Goal: Task Accomplishment & Management: Use online tool/utility

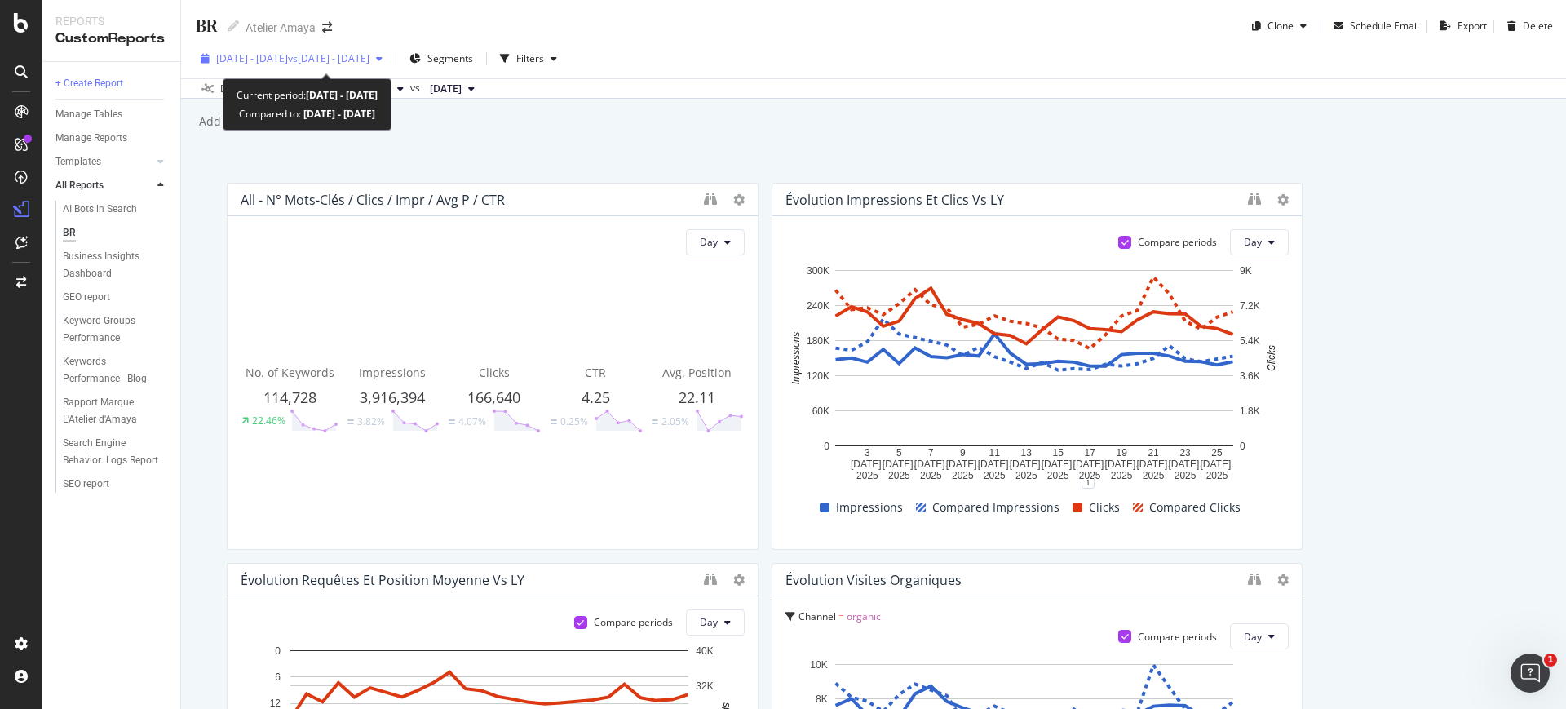
click at [288, 54] on span "[DATE] - [DATE]" at bounding box center [252, 58] width 72 height 14
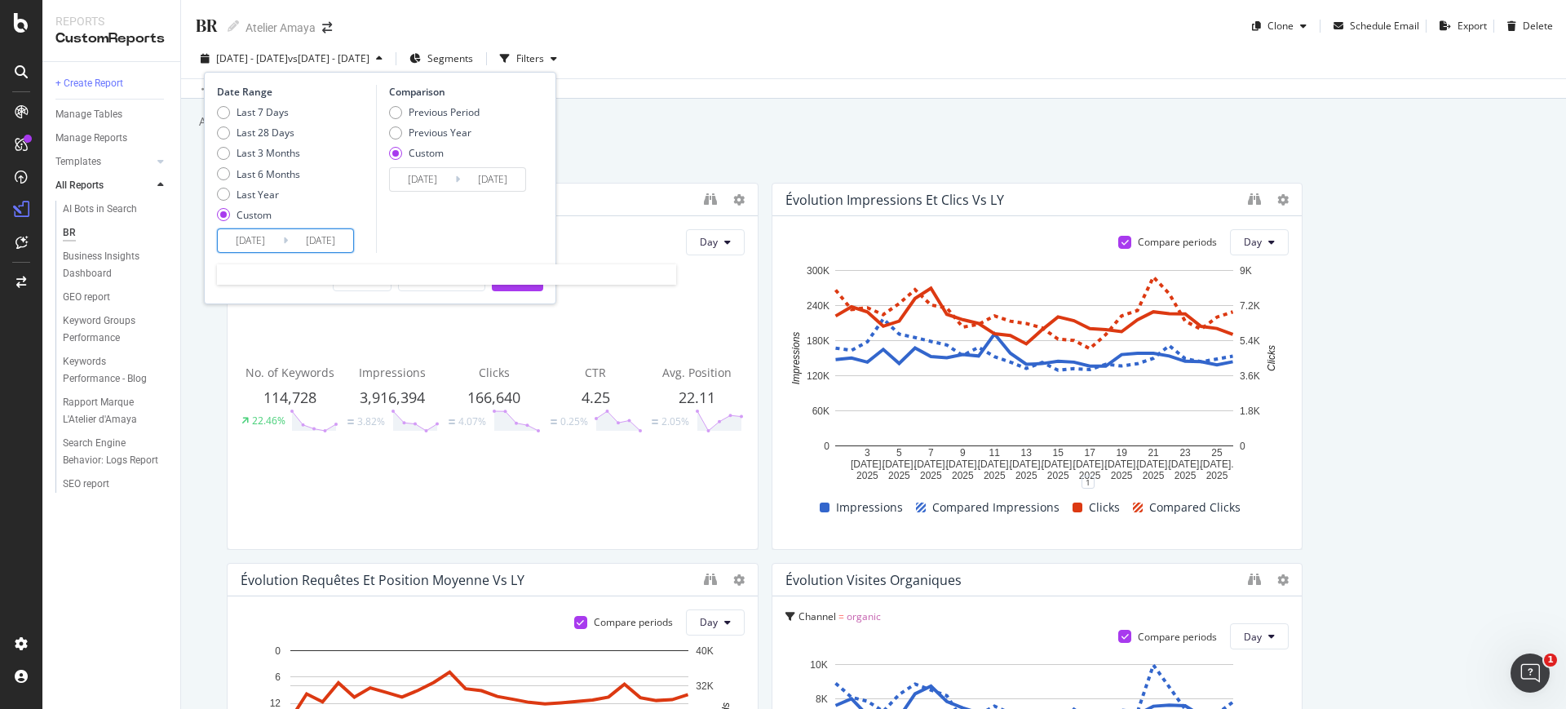
click at [248, 233] on input "2025/07/01" at bounding box center [250, 240] width 65 height 23
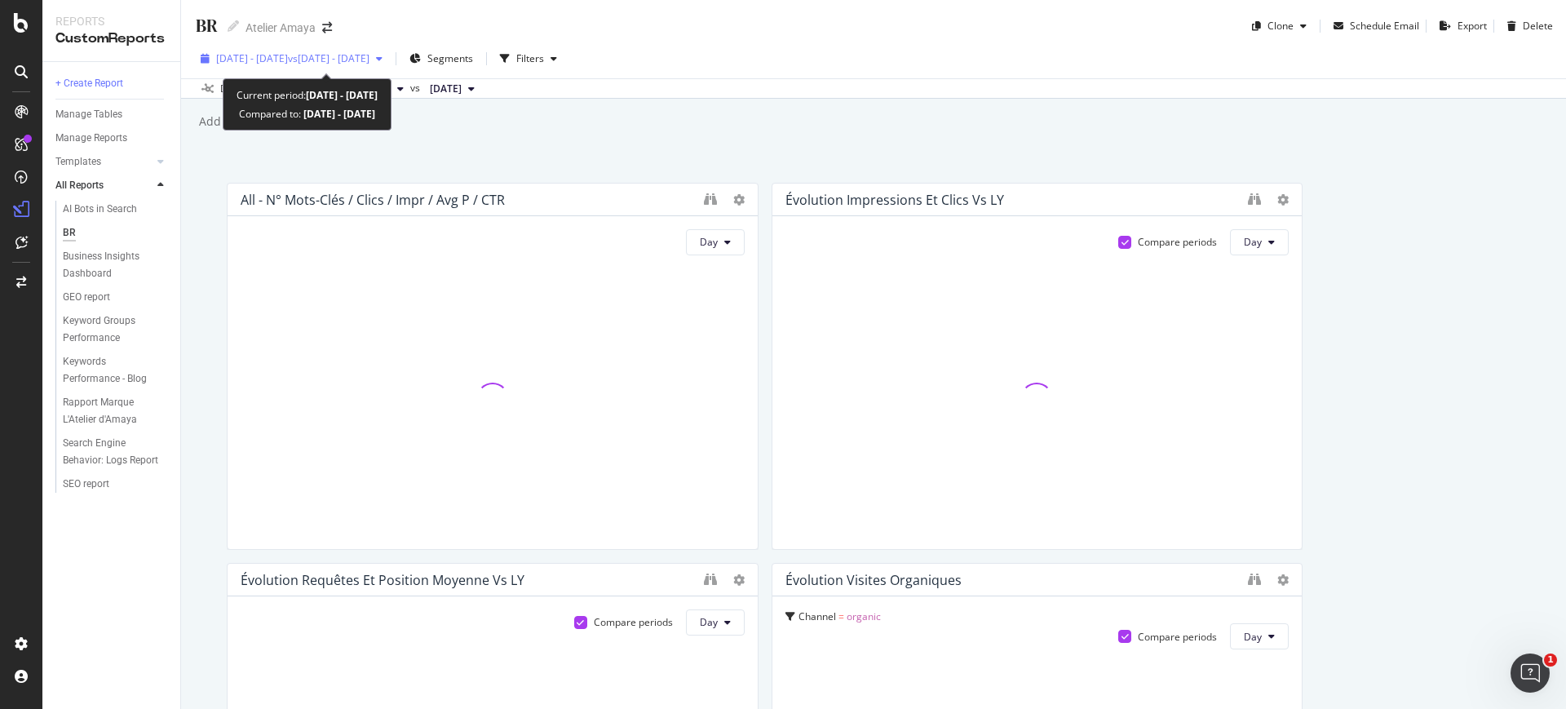
click at [329, 59] on span "vs 2025 Jun. 5th - Jun. 30th" at bounding box center [329, 58] width 82 height 14
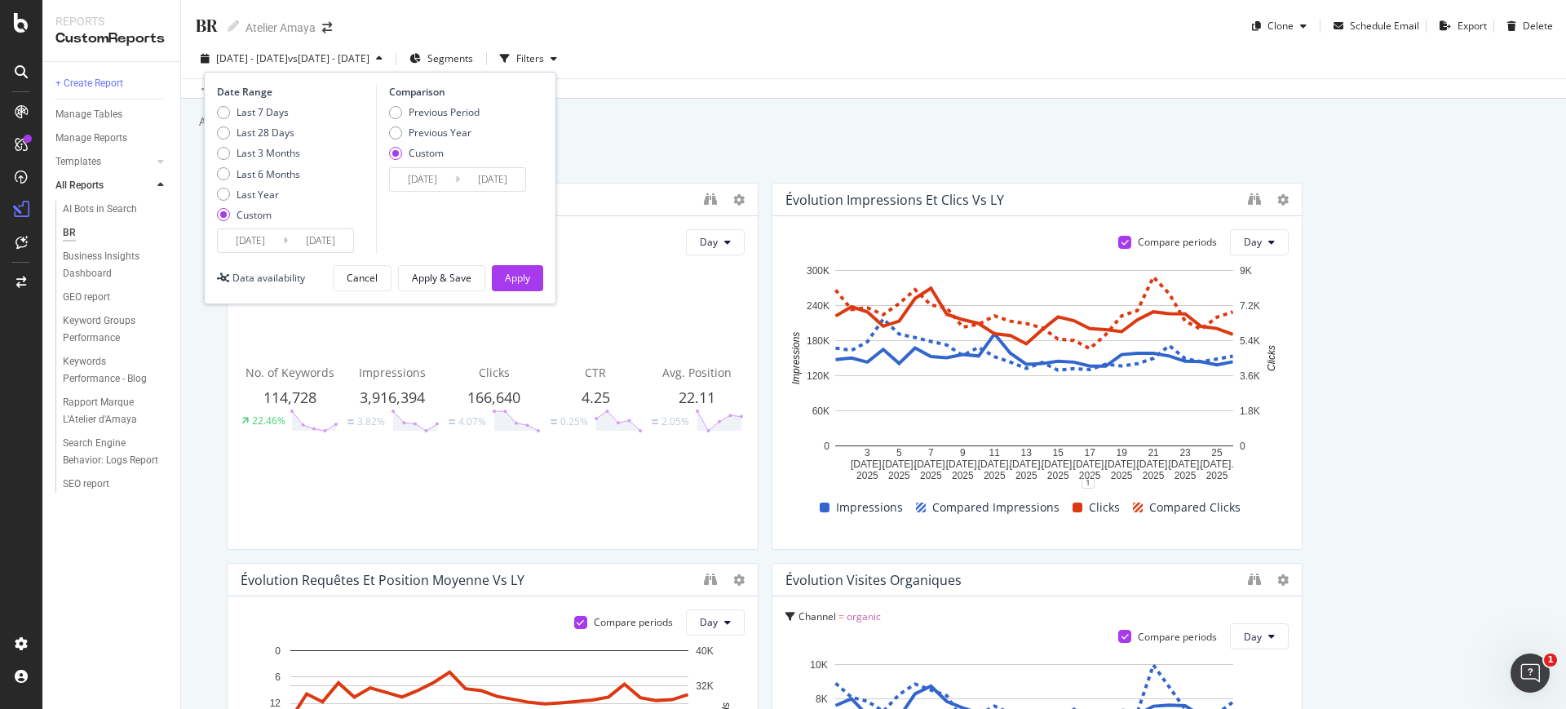
click at [248, 245] on input "2025/07/01" at bounding box center [250, 240] width 65 height 23
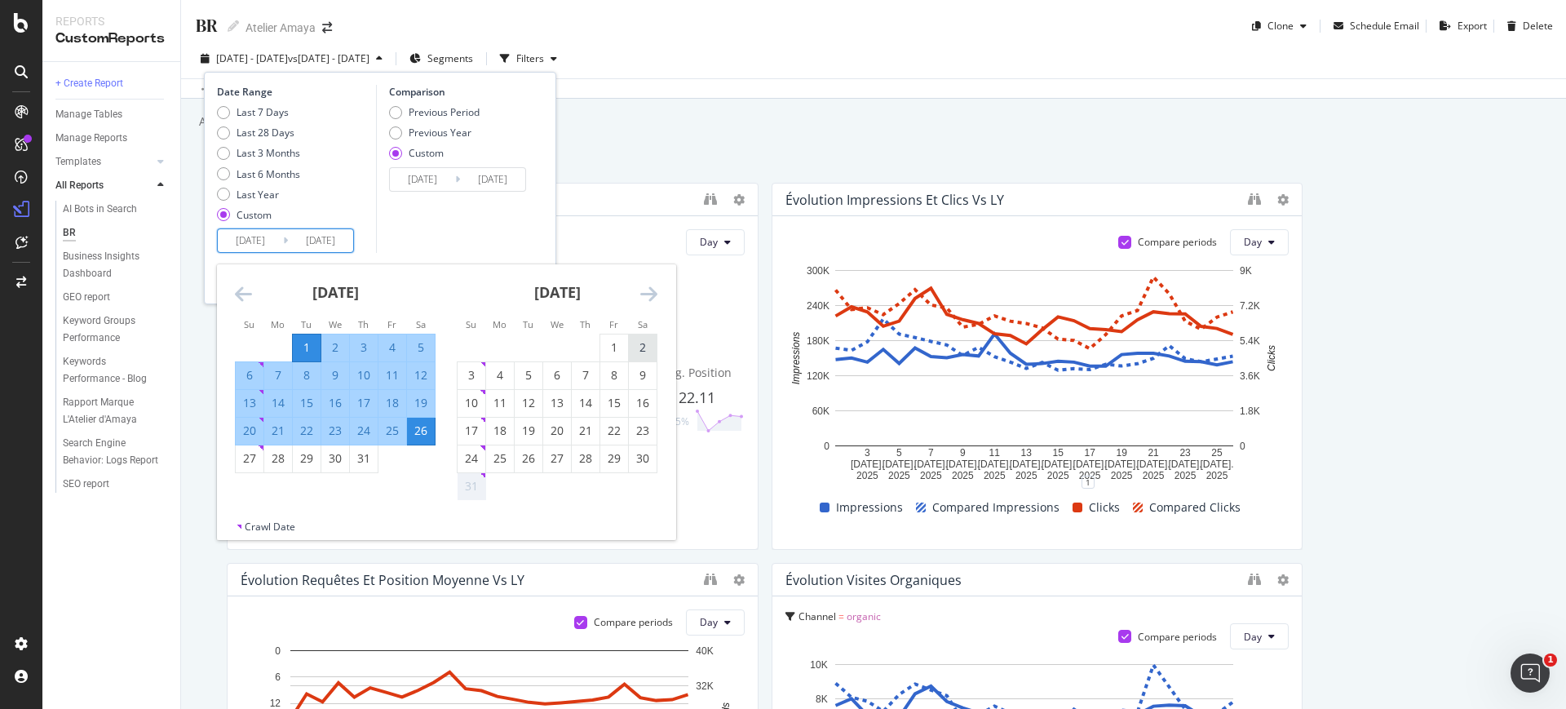
click at [640, 350] on div "2" at bounding box center [643, 347] width 28 height 16
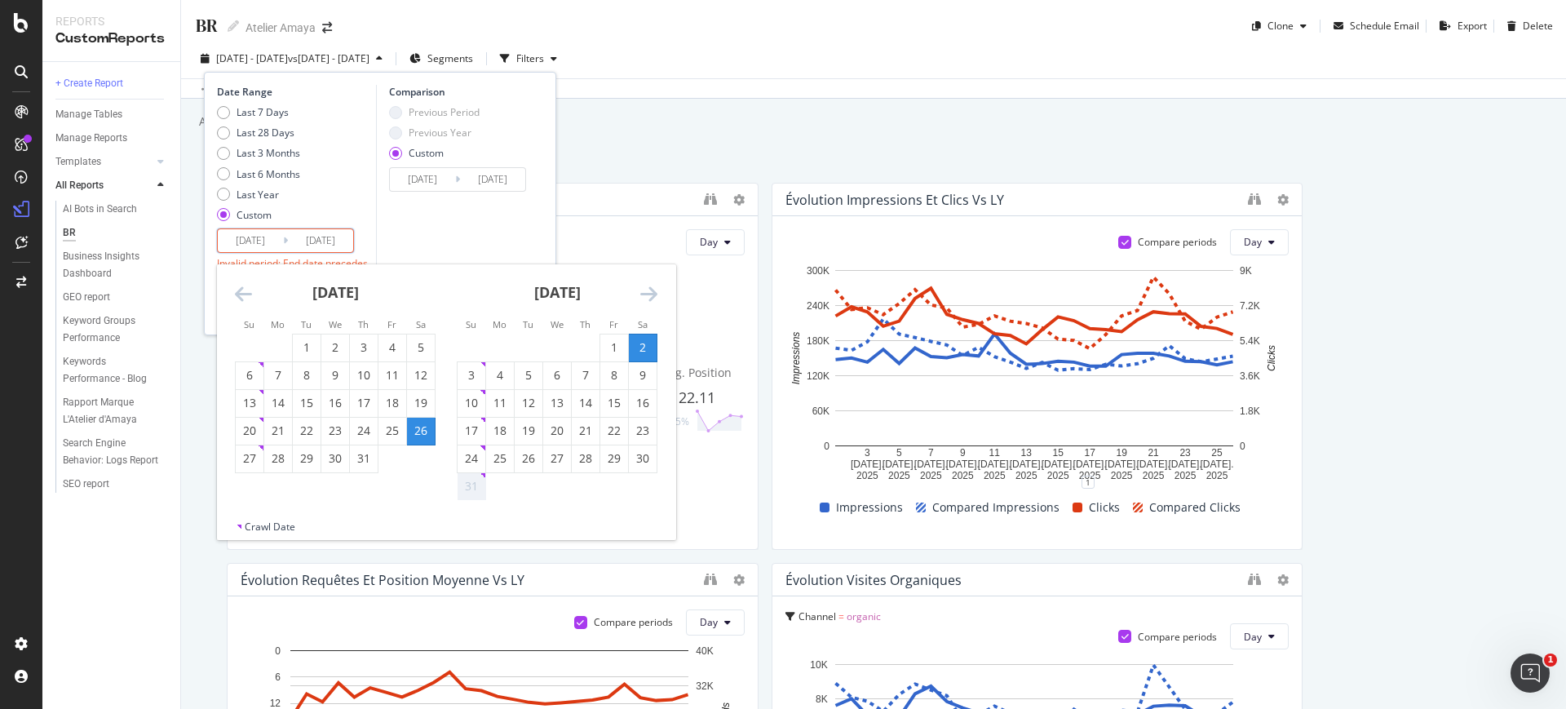
type input "2025/08/02"
click at [482, 475] on div "Not available. Sunday, August 31, 2025" at bounding box center [482, 475] width 5 height 5
click at [640, 296] on icon "Move forward to switch to the next month." at bounding box center [648, 294] width 17 height 20
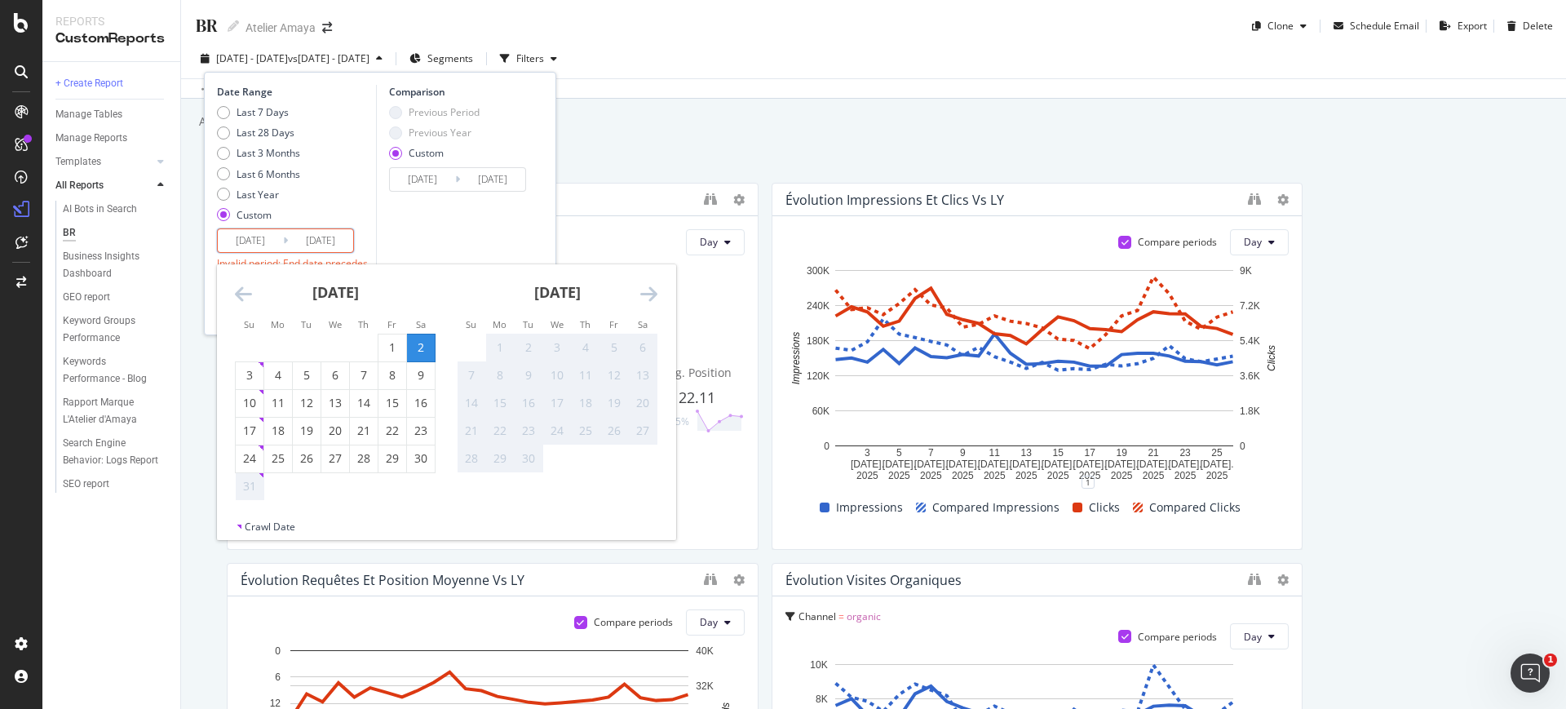
click at [247, 481] on div "31" at bounding box center [250, 486] width 28 height 16
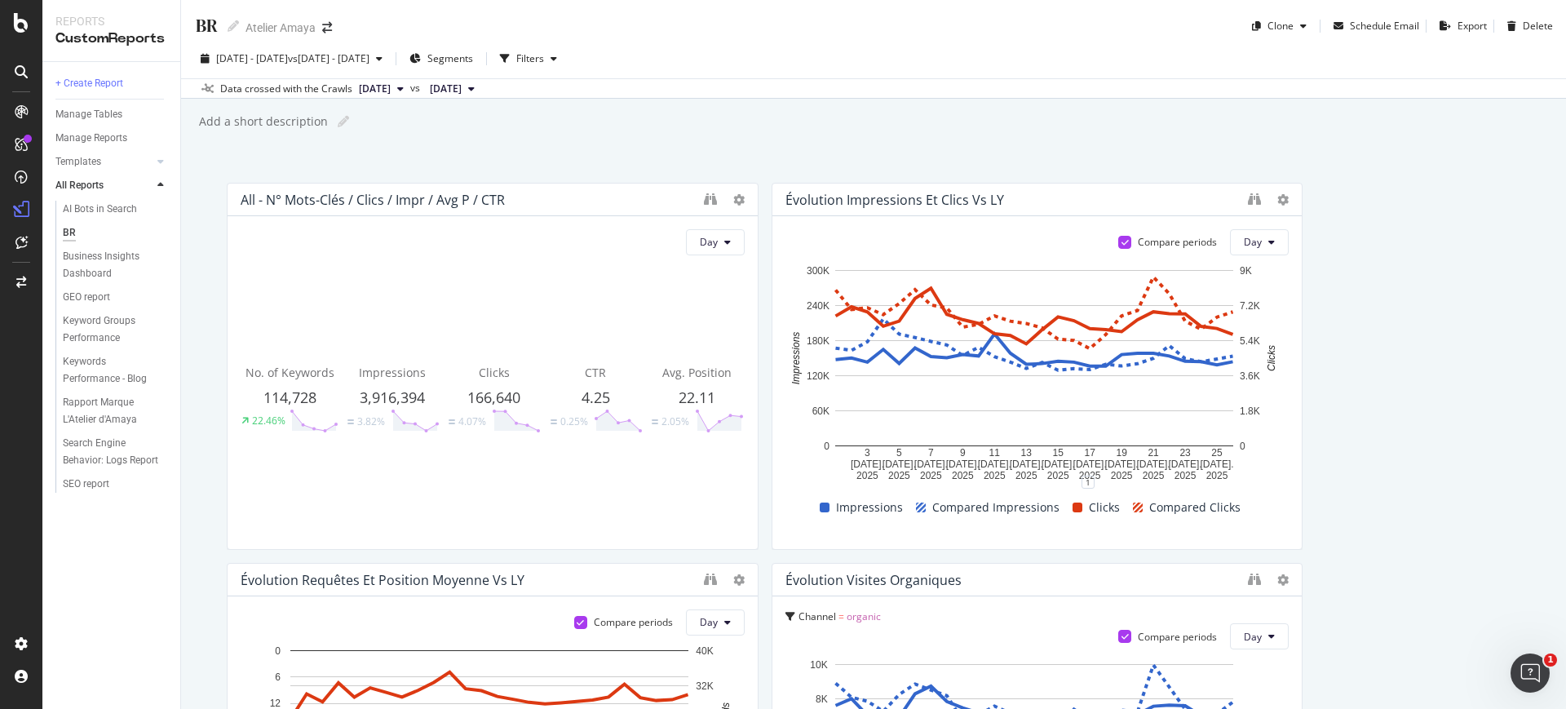
click at [765, 136] on div "BR BR Atelier Amaya Clone Schedule Email Export Delete 2025 Jul. 1st - Jul. 26t…" at bounding box center [873, 354] width 1385 height 709
